Goal: Transaction & Acquisition: Purchase product/service

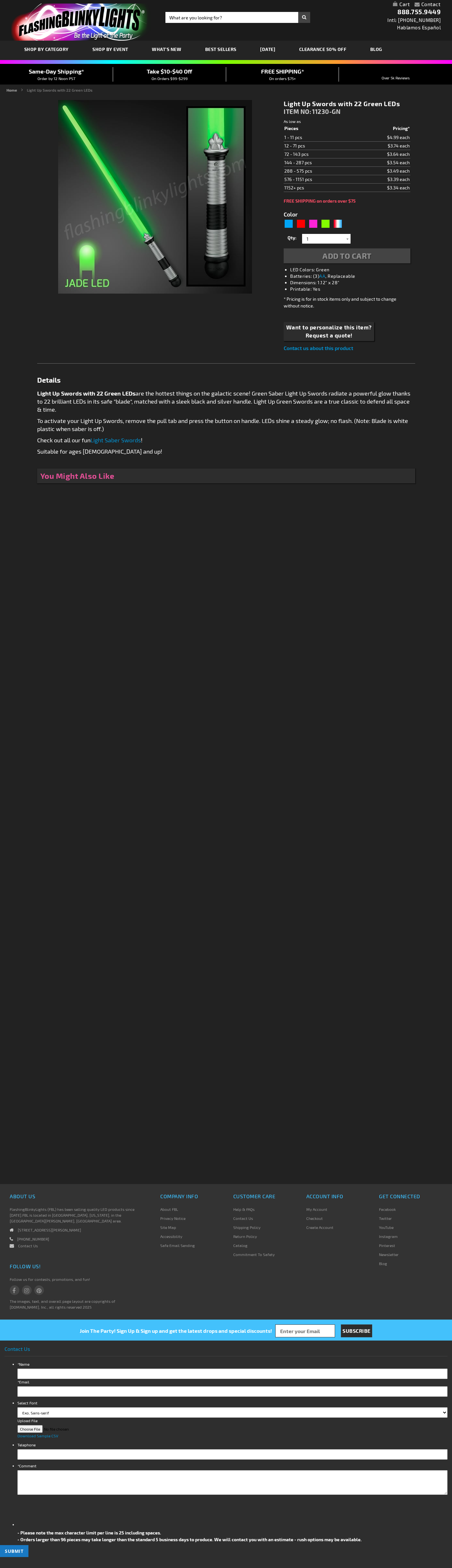
type input "5648"
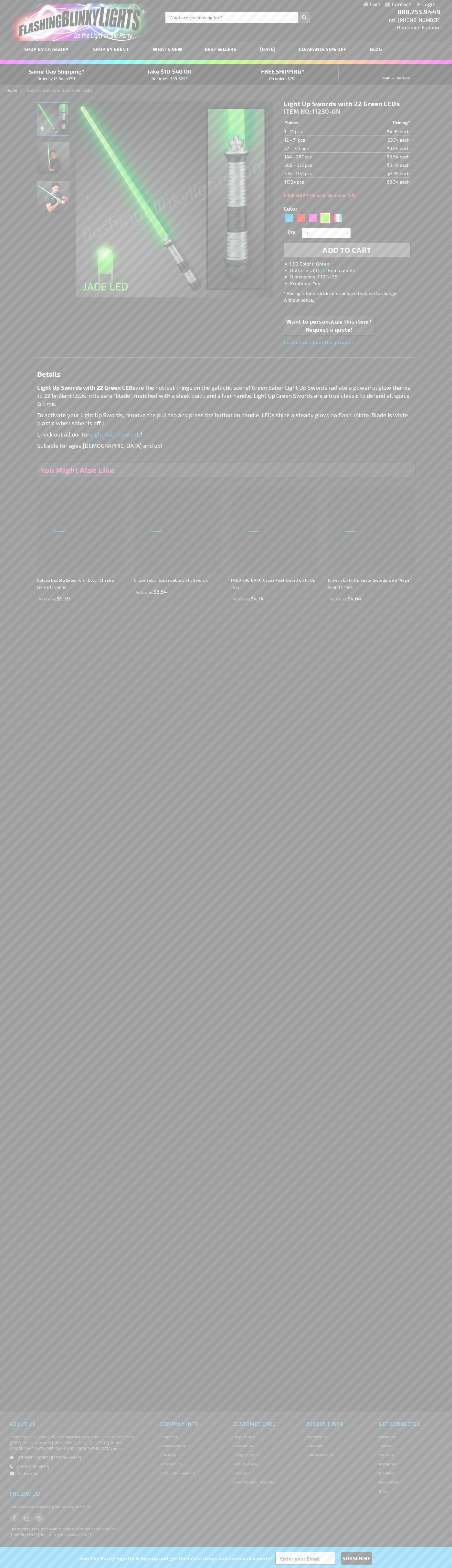
click at [325, 218] on div "Green" at bounding box center [325, 218] width 10 height 10
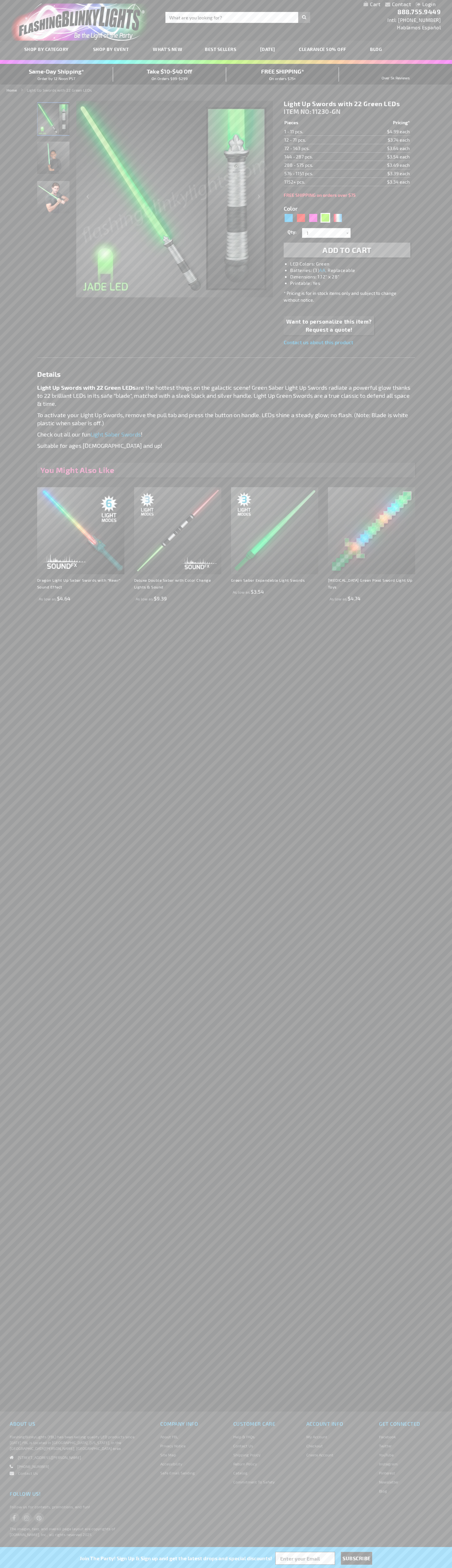
click at [347, 250] on span "Add to Cart" at bounding box center [347, 250] width 49 height 9
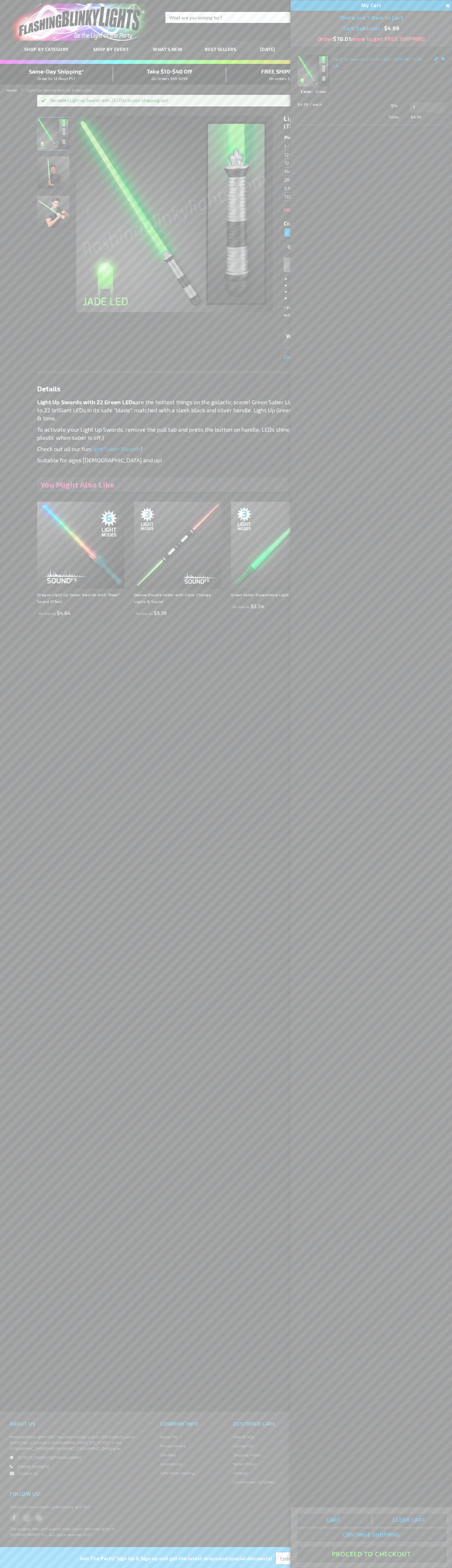
click at [371, 1554] on button "Proceed To Checkout" at bounding box center [371, 1554] width 148 height 15
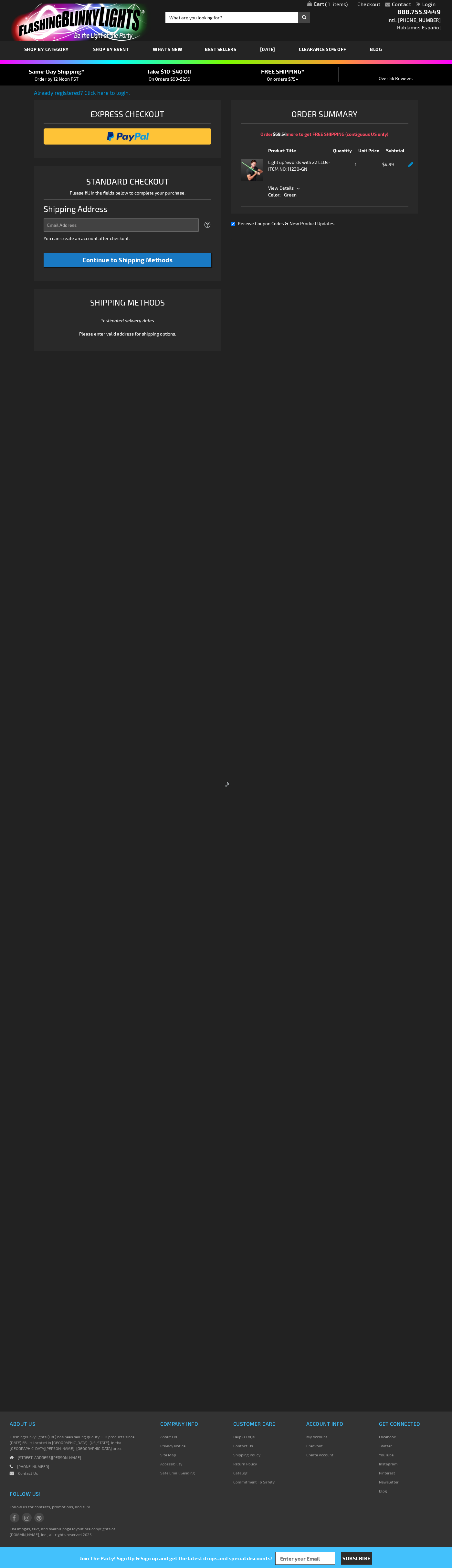
select select "US"
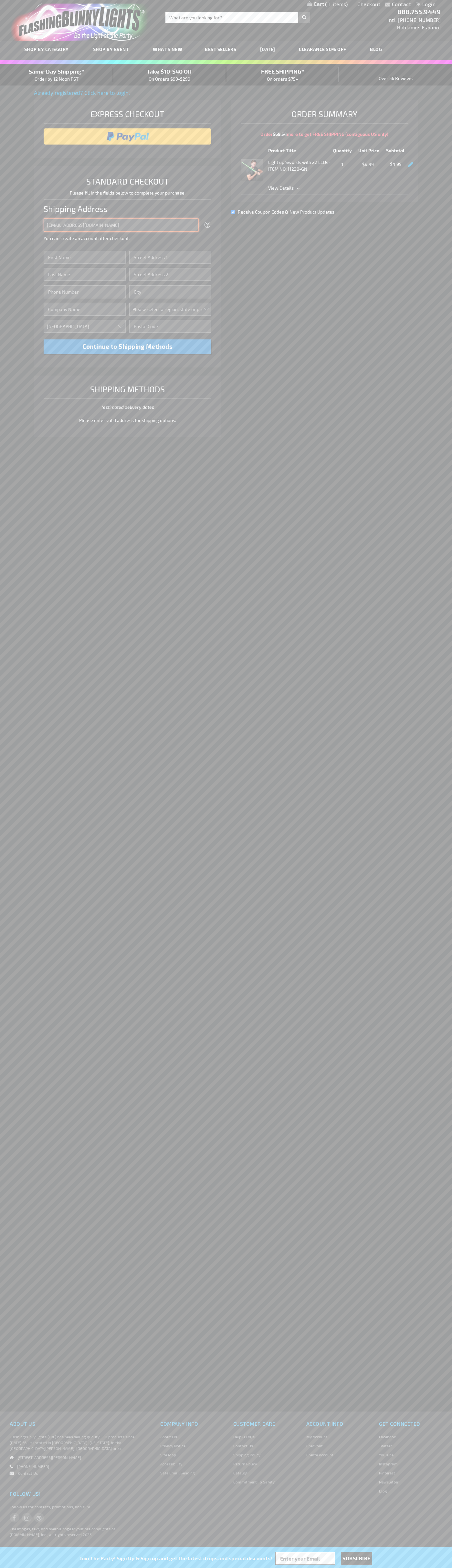
type input "johnsmith010@storebotmail.joonix.net"
type input "John"
type input "651 N. 34th Str."
type input "First floor"
type input "seattle"
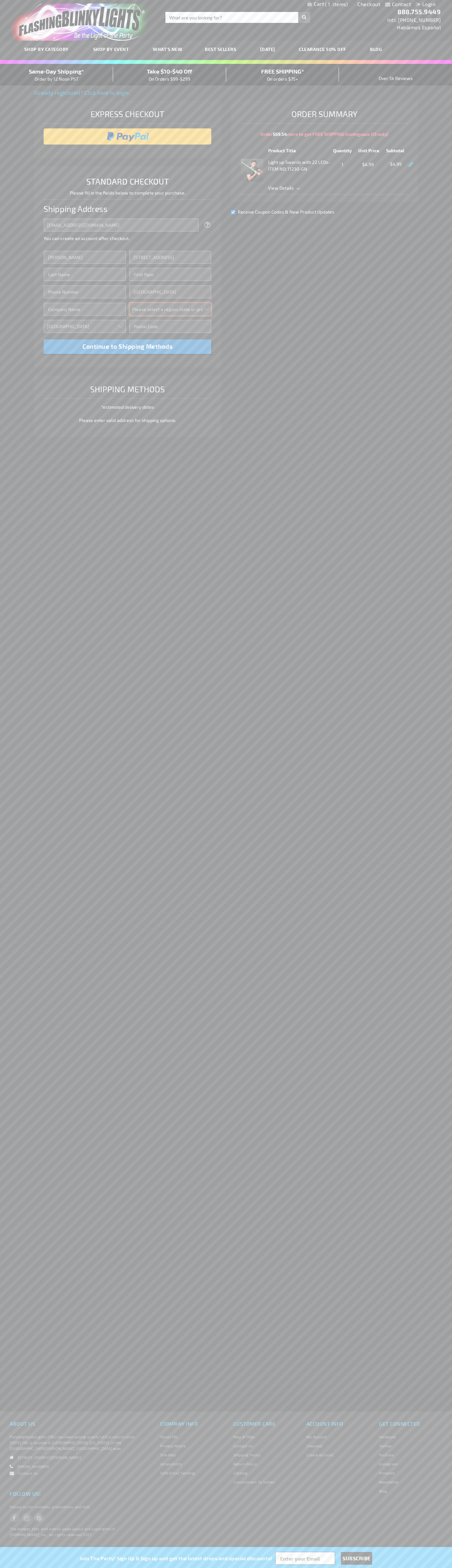
select select "62"
type input "98103"
type input "Smith"
type input "6502530000"
type input "John Smith"
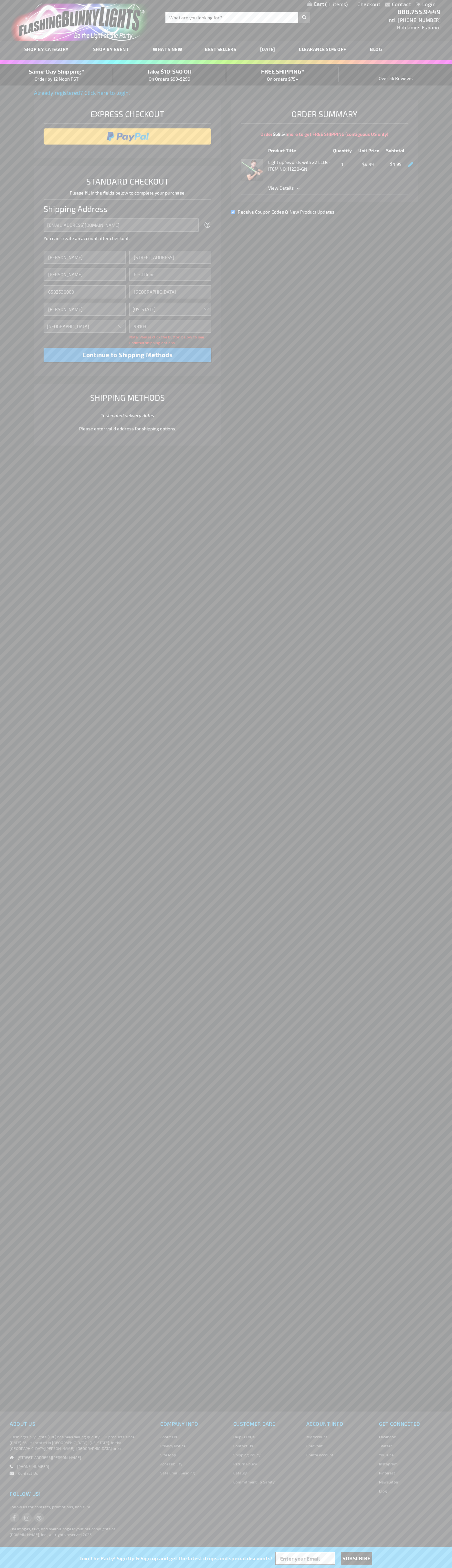
click at [57, 75] on div "Same-Day Shipping* Order by 12 Noon PST" at bounding box center [57, 74] width 113 height 15
click at [127, 136] on input "image" at bounding box center [127, 136] width 161 height 13
